Goal: Check status: Check status

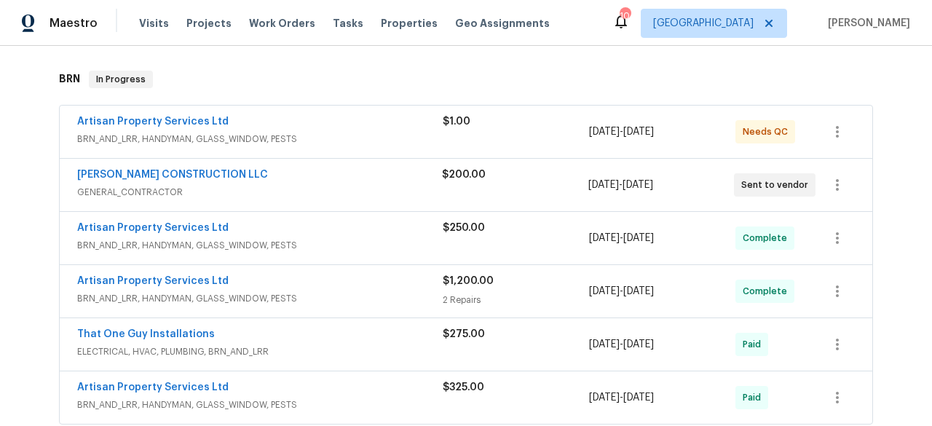
scroll to position [237, 0]
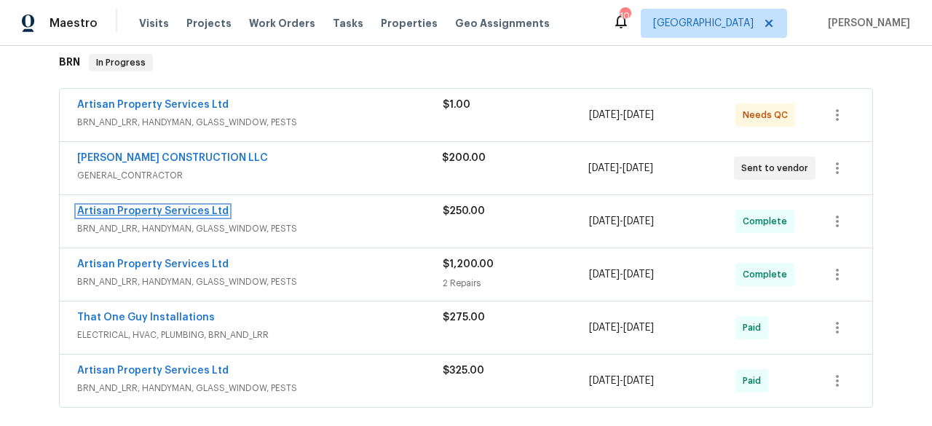
click at [189, 210] on link "Artisan Property Services Ltd" at bounding box center [152, 211] width 151 height 10
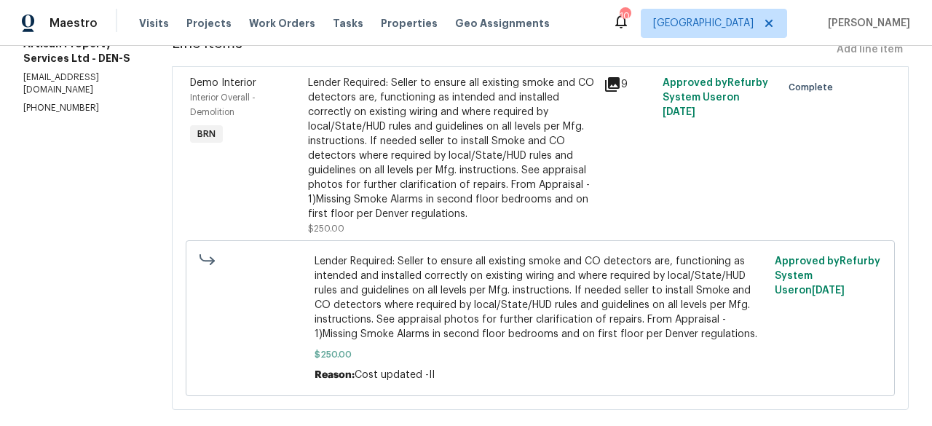
scroll to position [250, 0]
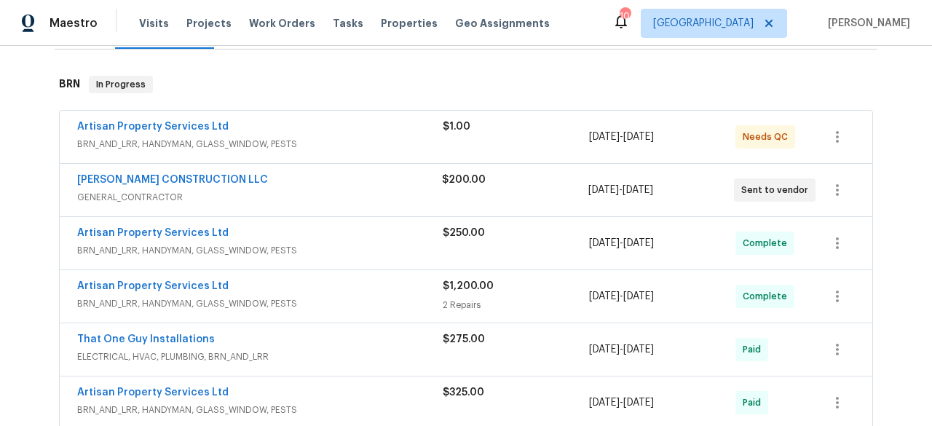
scroll to position [224, 0]
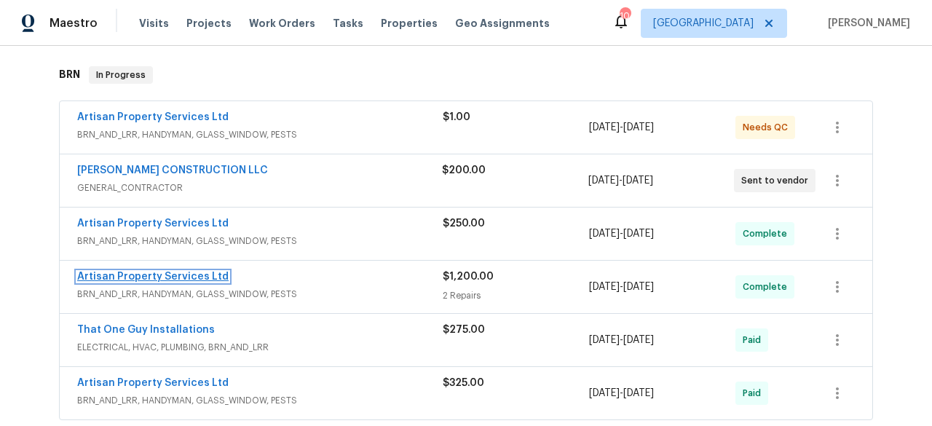
click at [186, 274] on link "Artisan Property Services Ltd" at bounding box center [152, 277] width 151 height 10
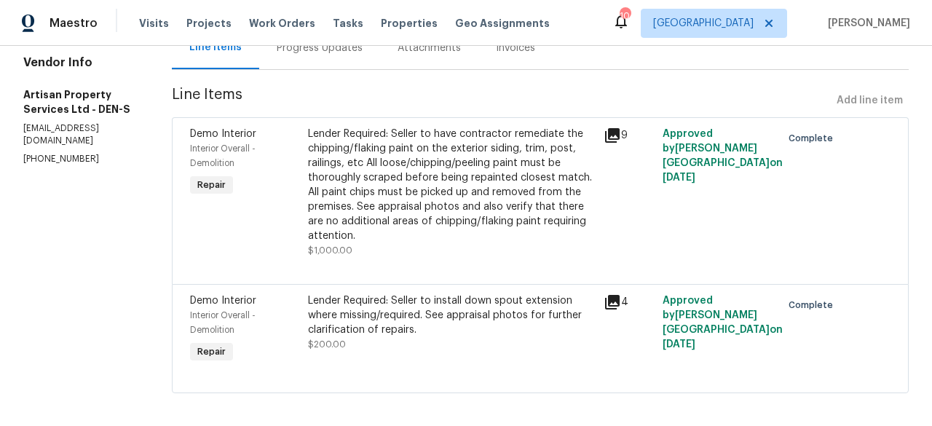
scroll to position [182, 0]
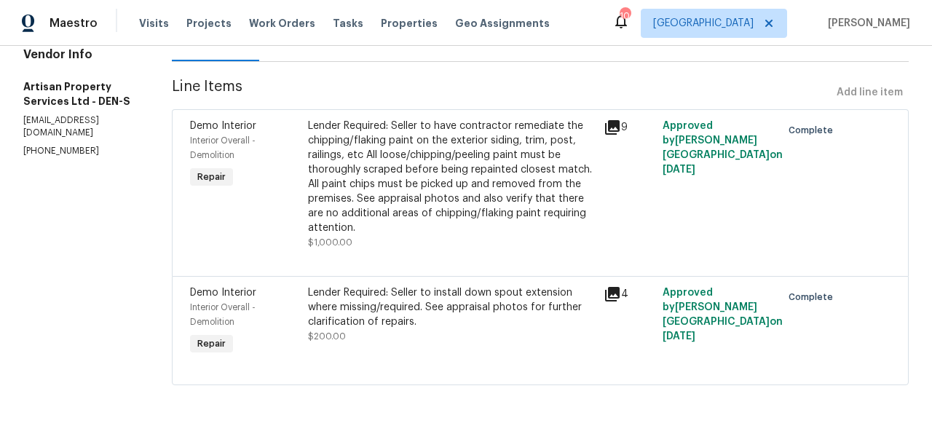
click at [605, 287] on icon at bounding box center [612, 294] width 15 height 15
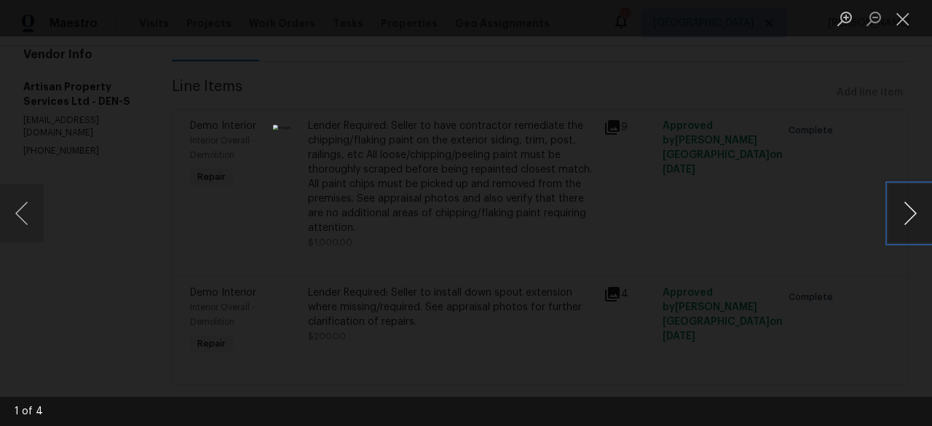
click at [906, 208] on button "Next image" at bounding box center [910, 213] width 44 height 58
click at [24, 210] on button "Previous image" at bounding box center [22, 213] width 44 height 58
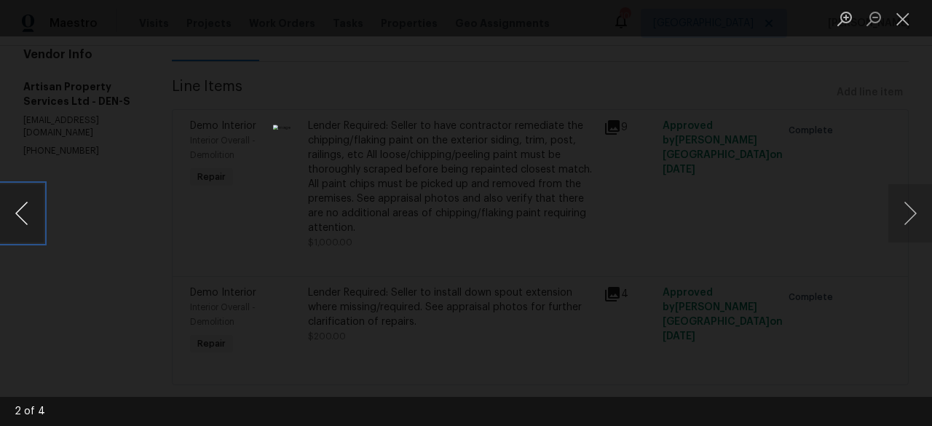
click at [24, 210] on button "Previous image" at bounding box center [22, 213] width 44 height 58
click at [908, 215] on button "Next image" at bounding box center [910, 213] width 44 height 58
click at [488, 231] on img "Lightbox" at bounding box center [466, 212] width 386 height 176
click at [914, 207] on button "Next image" at bounding box center [910, 213] width 44 height 58
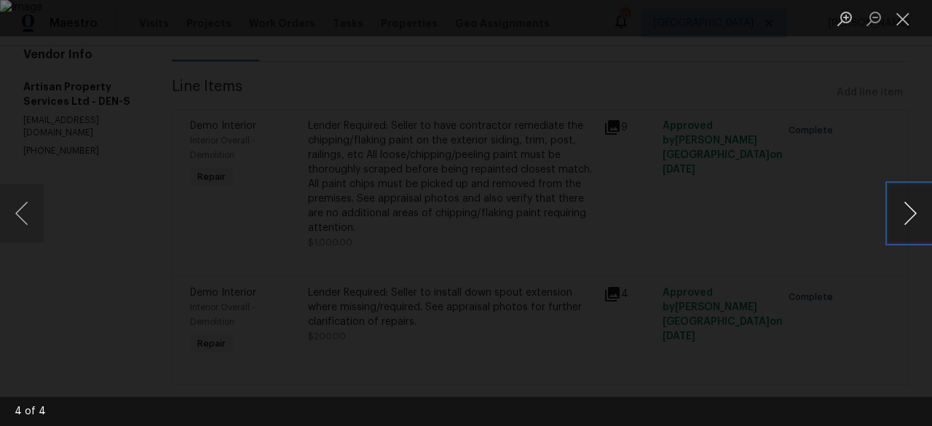
click at [914, 207] on button "Next image" at bounding box center [910, 213] width 44 height 58
click at [471, 279] on img "Lightbox" at bounding box center [466, 212] width 386 height 176
click at [922, 202] on button "Next image" at bounding box center [910, 213] width 44 height 58
click at [922, 205] on button "Next image" at bounding box center [910, 213] width 44 height 58
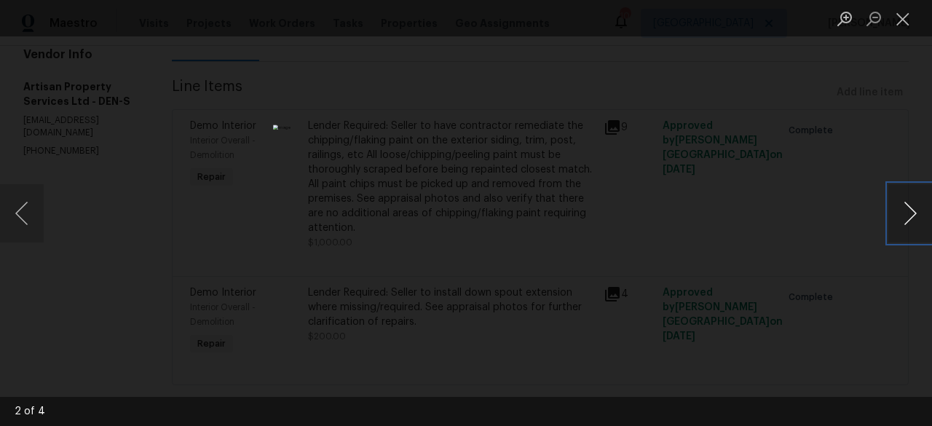
click at [922, 205] on button "Next image" at bounding box center [910, 213] width 44 height 58
click at [0, 0] on div "3 of 4" at bounding box center [466, 213] width 932 height 426
